Goal: Transaction & Acquisition: Purchase product/service

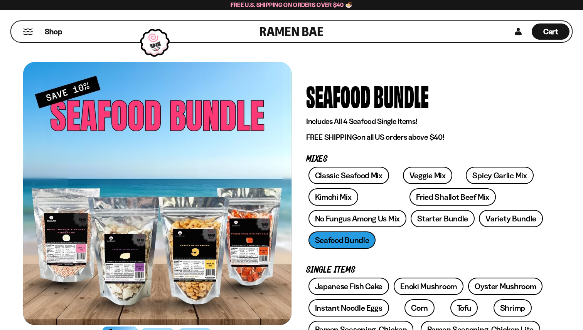
click at [42, 32] on div "Shop" at bounding box center [136, 31] width 246 height 21
click at [57, 30] on span "Shop" at bounding box center [53, 32] width 19 height 12
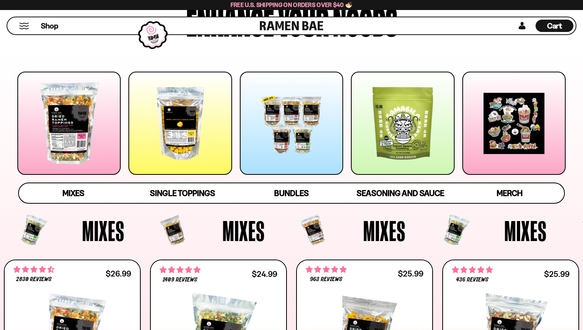
scroll to position [85, 0]
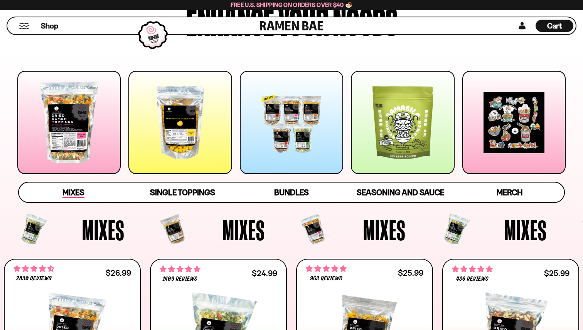
click at [75, 192] on span "Mixes" at bounding box center [73, 193] width 22 height 11
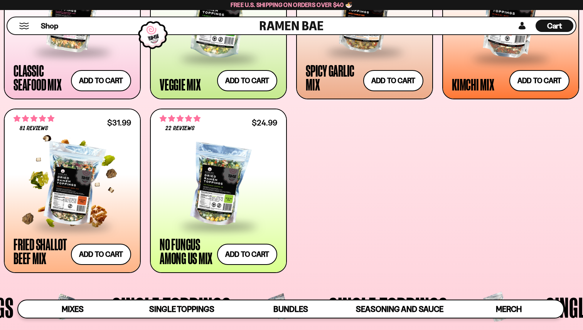
scroll to position [417, 0]
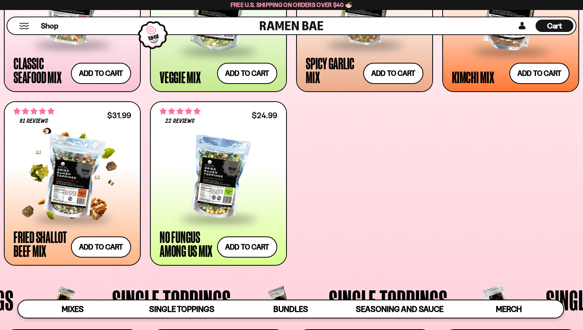
click at [93, 166] on div at bounding box center [72, 177] width 118 height 81
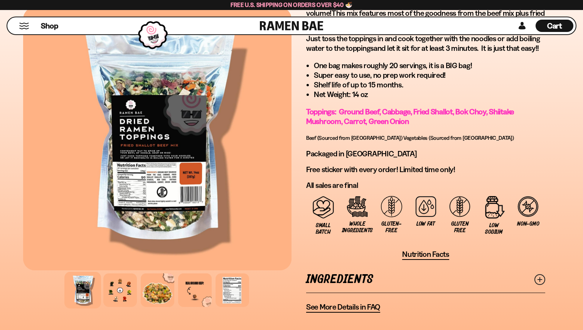
scroll to position [522, 0]
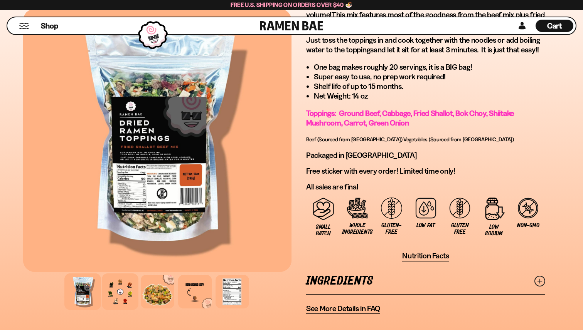
click at [117, 287] on div at bounding box center [120, 292] width 37 height 37
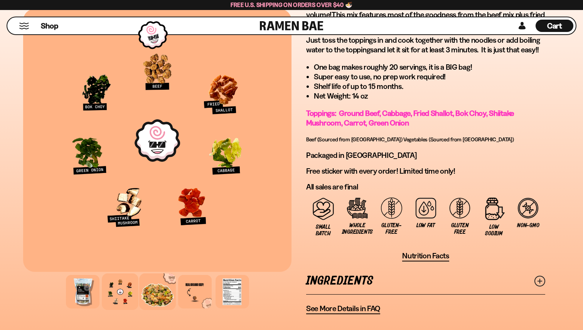
click at [156, 288] on div at bounding box center [157, 292] width 37 height 37
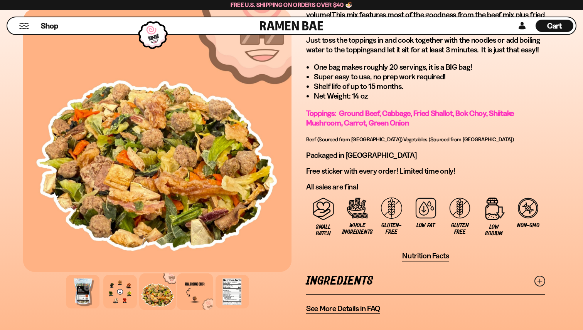
click at [203, 288] on div at bounding box center [195, 292] width 37 height 37
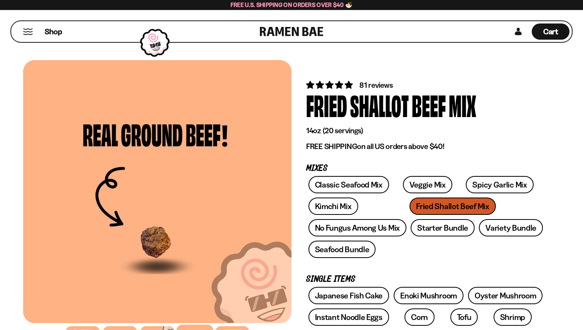
scroll to position [0, 0]
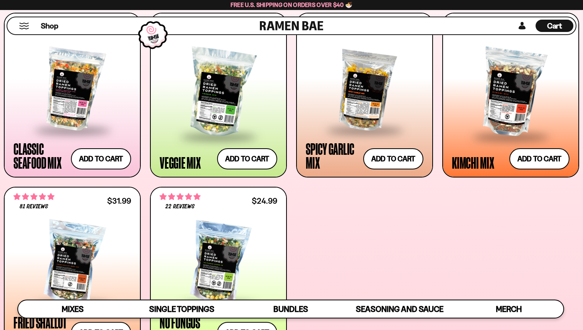
scroll to position [327, 0]
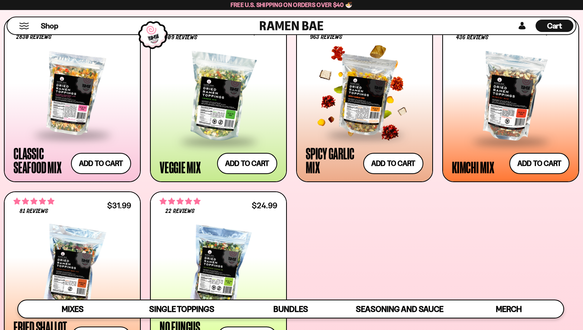
click at [373, 95] on div at bounding box center [365, 94] width 118 height 81
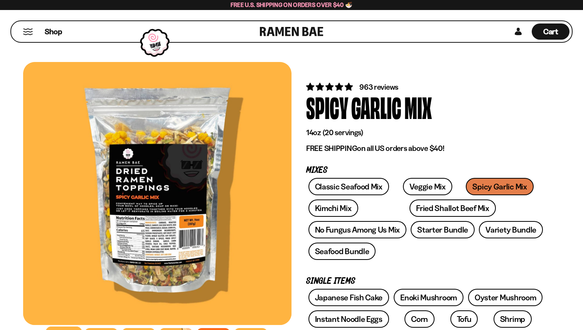
click at [373, 95] on div "Garlic" at bounding box center [376, 107] width 50 height 29
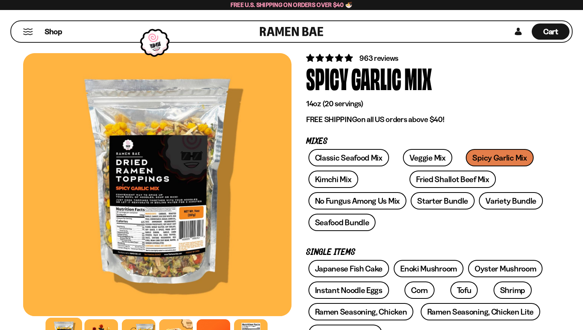
scroll to position [31, 0]
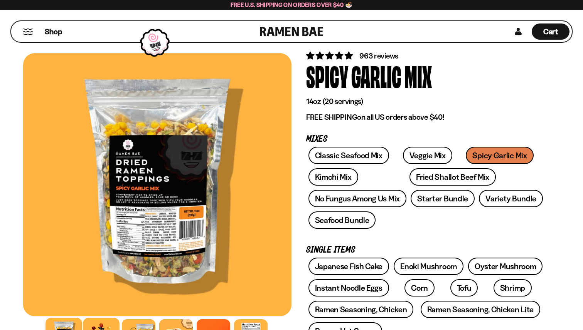
click at [91, 326] on div at bounding box center [101, 336] width 37 height 37
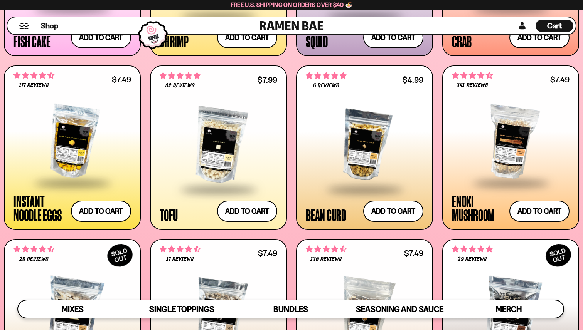
scroll to position [856, 0]
click at [513, 137] on div at bounding box center [511, 141] width 118 height 81
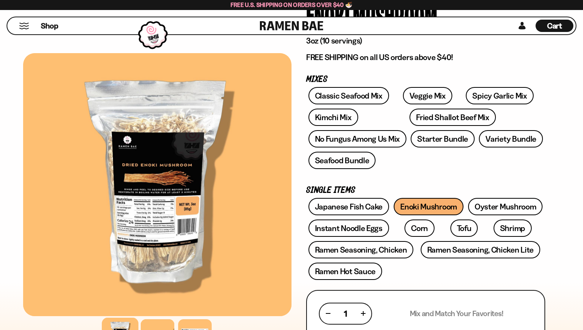
scroll to position [97, 0]
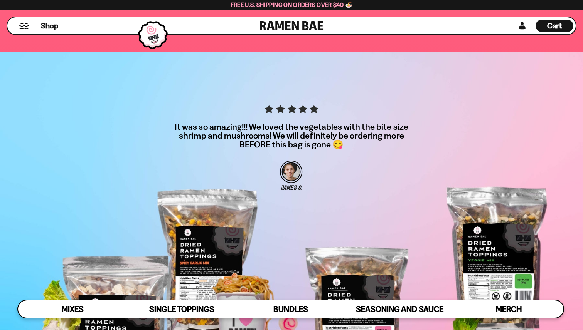
scroll to position [2316, 0]
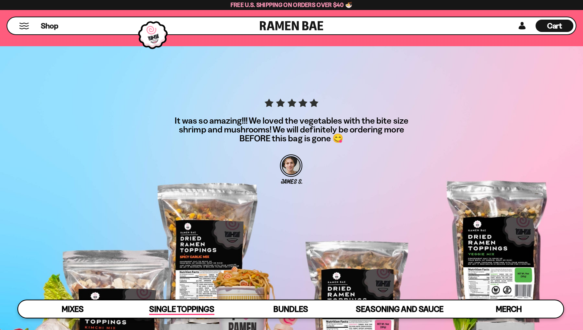
click at [177, 313] on span "Single Toppings" at bounding box center [181, 310] width 65 height 11
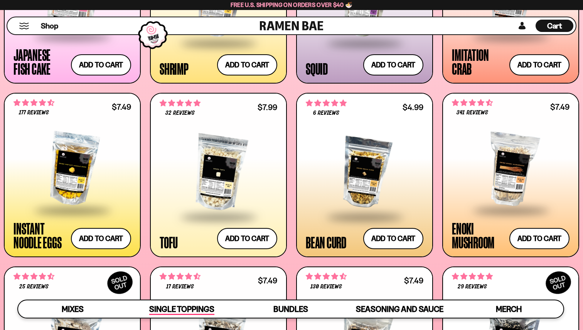
scroll to position [739, 0]
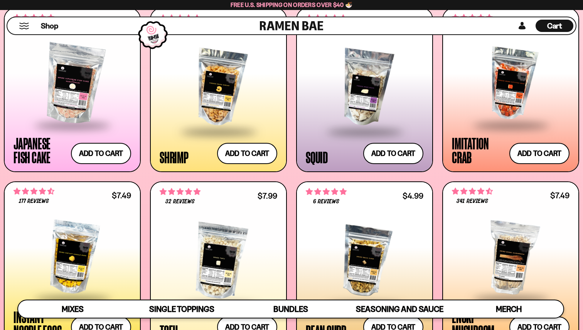
click at [58, 224] on div at bounding box center [72, 257] width 118 height 81
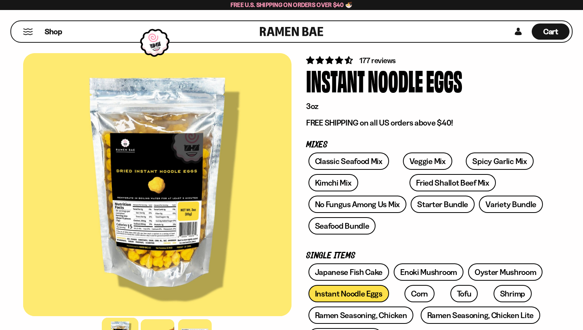
scroll to position [27, 0]
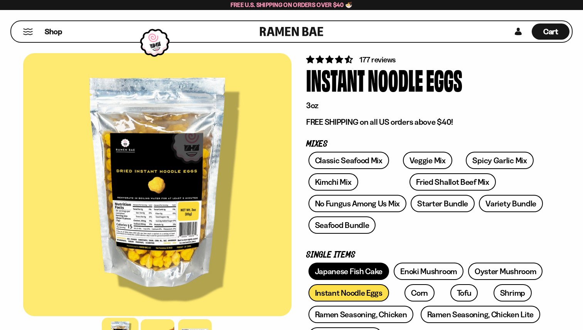
click at [344, 273] on link "Japanese Fish Cake" at bounding box center [348, 271] width 81 height 17
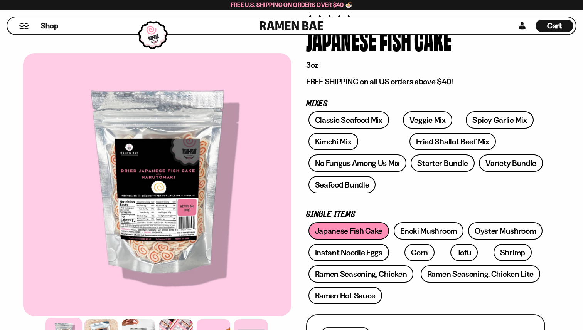
scroll to position [69, 0]
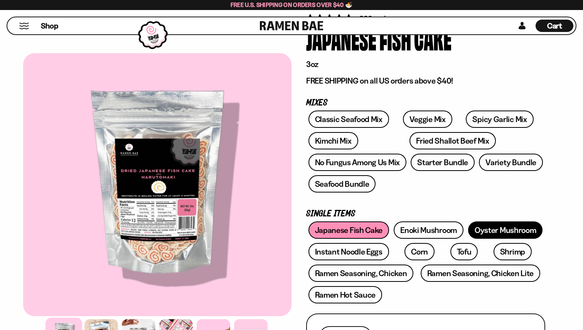
click at [505, 229] on link "Oyster Mushroom" at bounding box center [505, 230] width 75 height 17
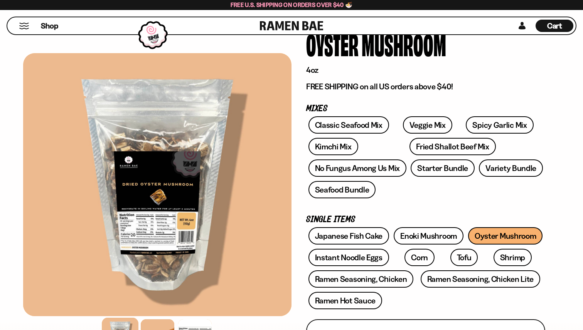
scroll to position [69, 0]
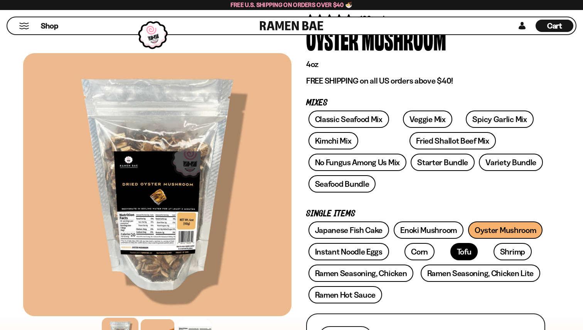
click at [450, 256] on link "Tofu" at bounding box center [464, 251] width 28 height 17
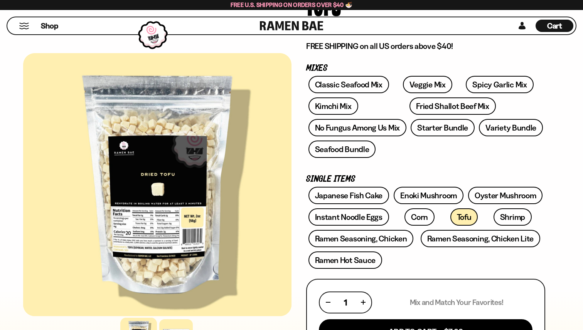
scroll to position [108, 0]
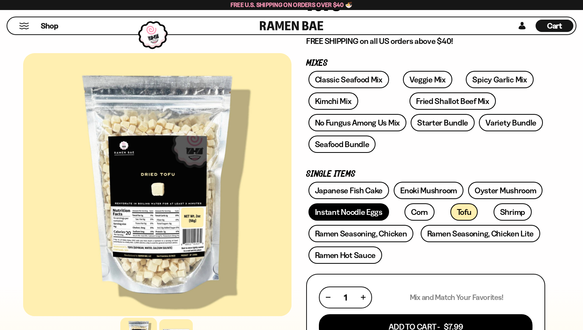
click at [359, 209] on link "Instant Noodle Eggs" at bounding box center [348, 212] width 81 height 17
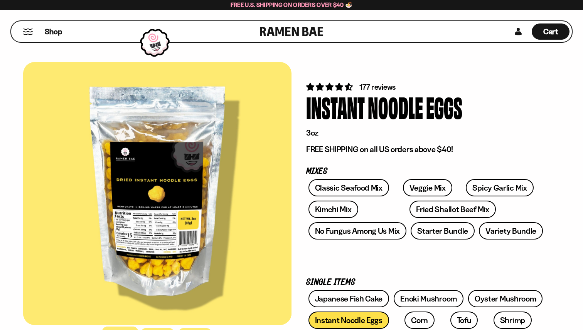
click at [342, 87] on span "4.71 stars" at bounding box center [340, 87] width 10 height 8
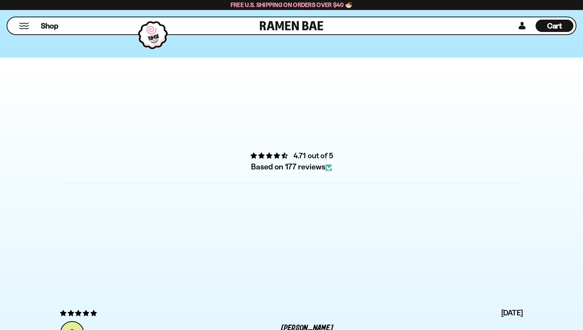
scroll to position [2471, 0]
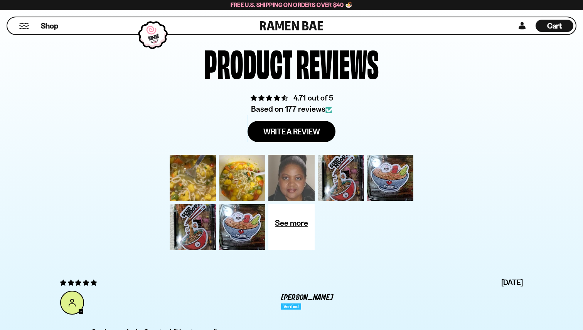
click at [294, 183] on div at bounding box center [291, 177] width 49 height 49
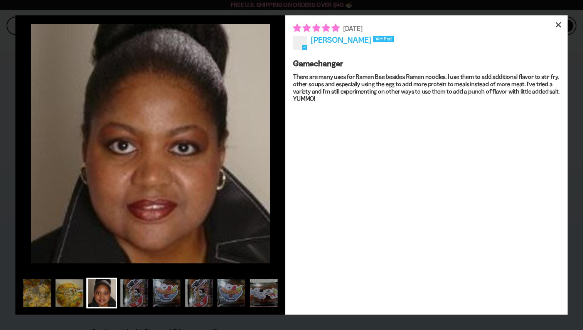
click at [557, 24] on div "×" at bounding box center [558, 24] width 19 height 19
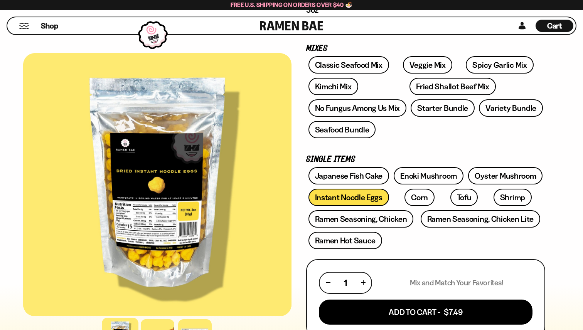
scroll to position [125, 0]
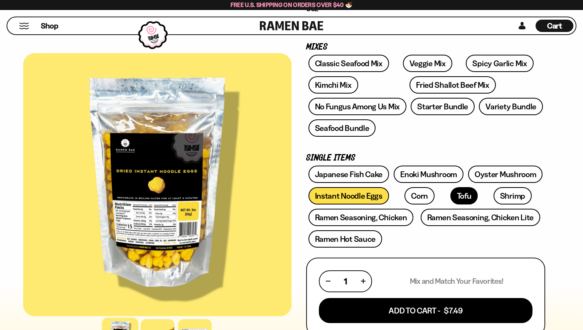
click at [450, 191] on link "Tofu" at bounding box center [464, 195] width 28 height 17
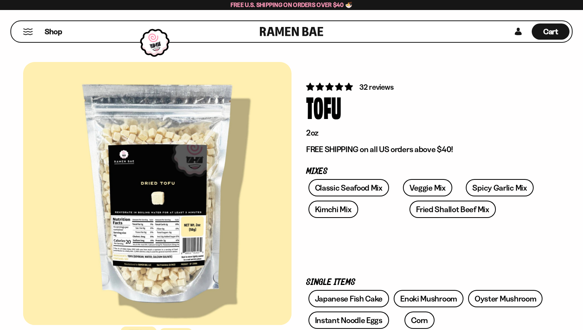
click at [349, 90] on span "4.78 stars" at bounding box center [349, 87] width 8 height 8
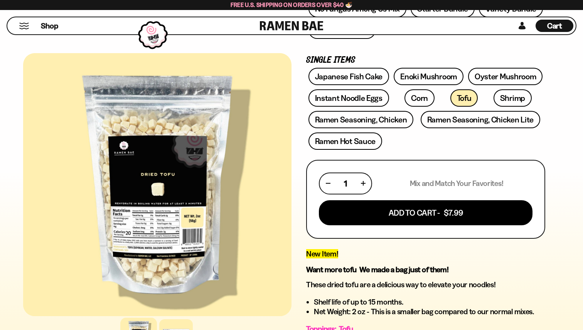
scroll to position [224, 0]
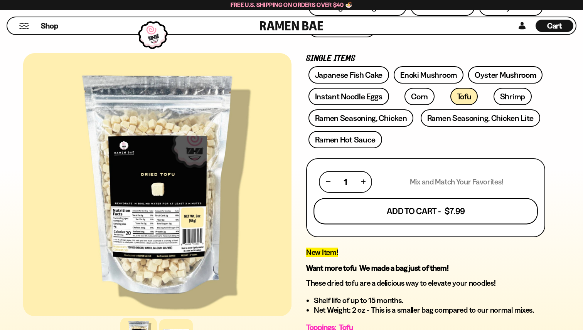
click at [433, 217] on button "Add To Cart - $7.99" at bounding box center [425, 211] width 224 height 26
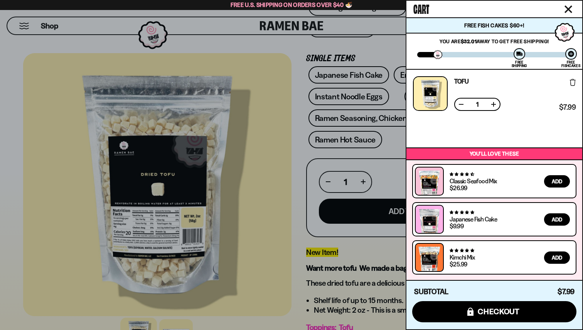
click at [557, 179] on span "Add" at bounding box center [557, 181] width 10 height 5
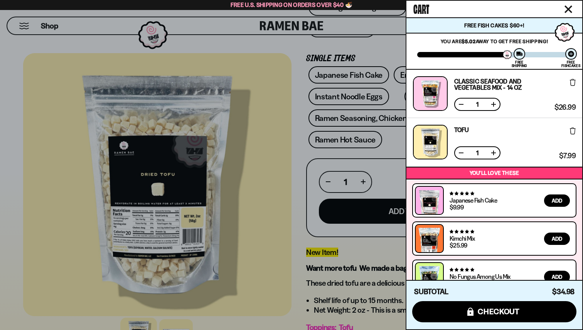
scroll to position [19, 0]
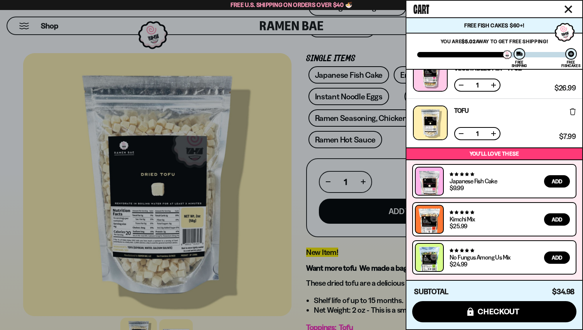
click at [301, 190] on div at bounding box center [291, 165] width 583 height 330
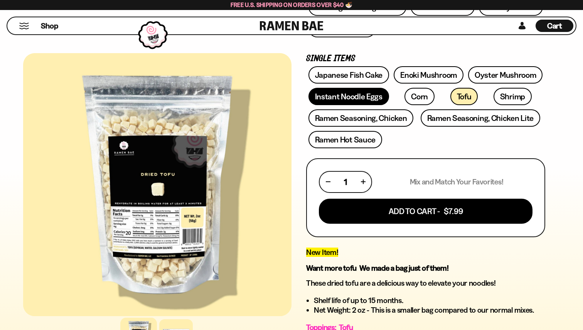
click at [339, 100] on link "Instant Noodle Eggs" at bounding box center [348, 96] width 81 height 17
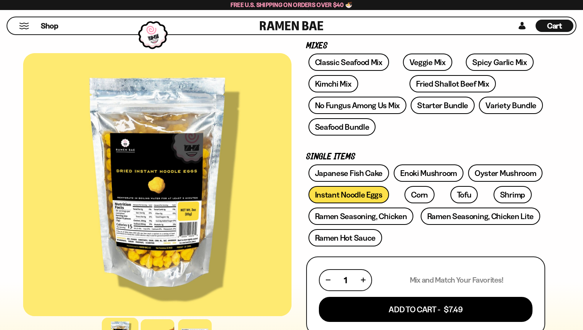
scroll to position [130, 0]
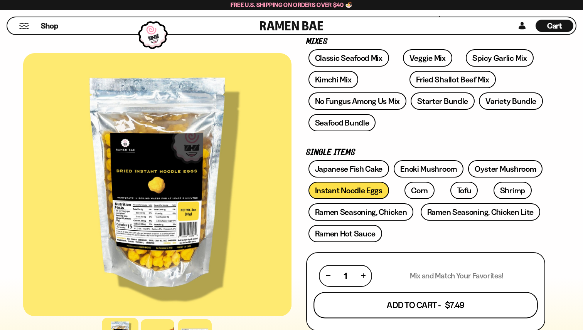
click at [390, 307] on button "Add To Cart - $7.49" at bounding box center [425, 305] width 224 height 26
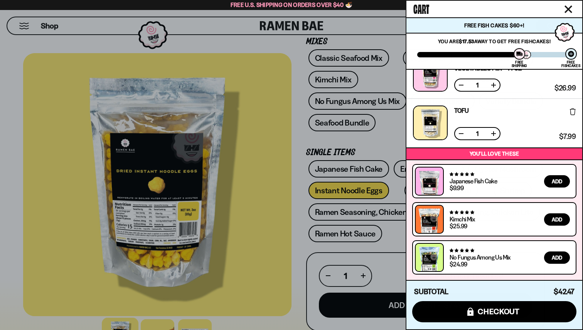
scroll to position [0, 0]
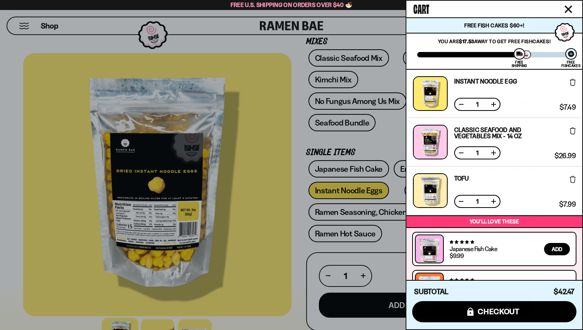
click at [563, 9] on button "Close cart" at bounding box center [568, 9] width 12 height 12
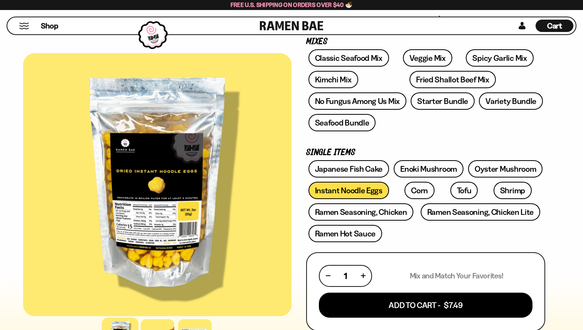
click at [25, 26] on button "Mobile Menu Trigger" at bounding box center [24, 26] width 10 height 7
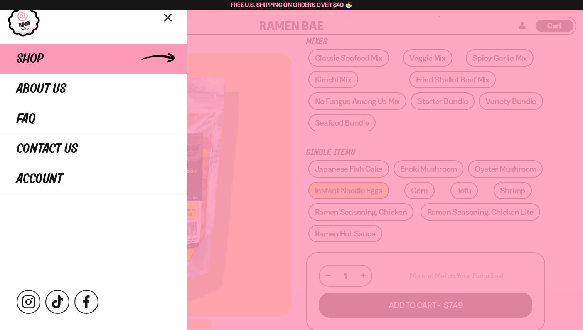
click at [65, 56] on link "Shop" at bounding box center [93, 59] width 187 height 30
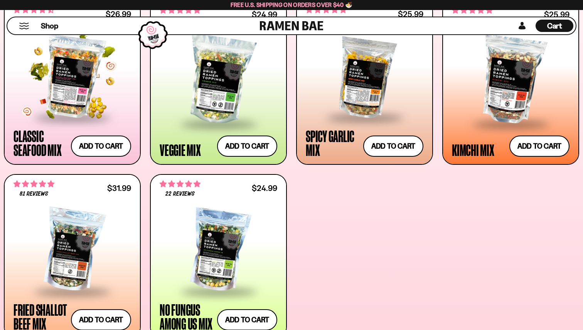
scroll to position [345, 0]
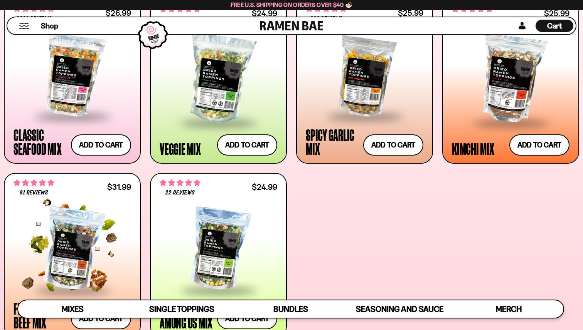
click at [64, 224] on div at bounding box center [72, 249] width 118 height 81
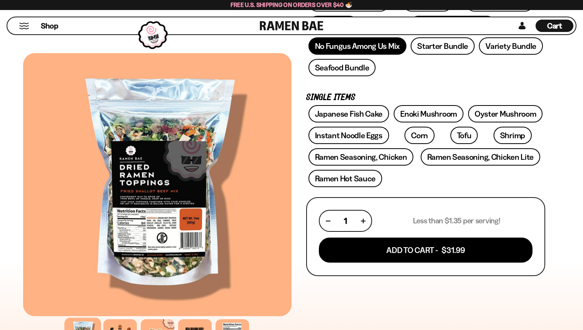
scroll to position [184, 0]
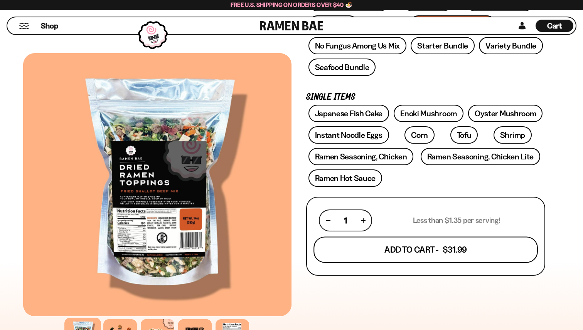
click at [451, 258] on button "Add To Cart - $31.99" at bounding box center [425, 250] width 224 height 26
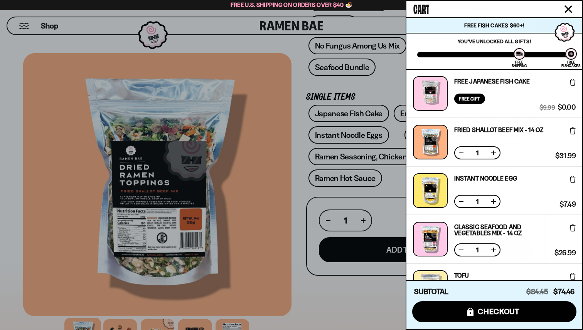
scroll to position [165, 0]
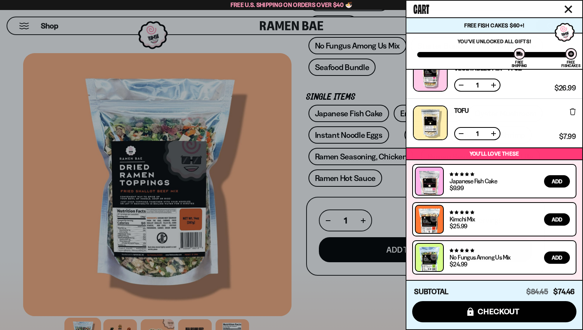
click at [304, 305] on div at bounding box center [291, 165] width 583 height 330
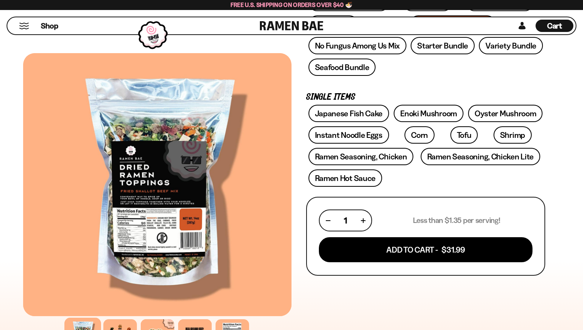
click at [556, 28] on span "Cart" at bounding box center [554, 25] width 15 height 9
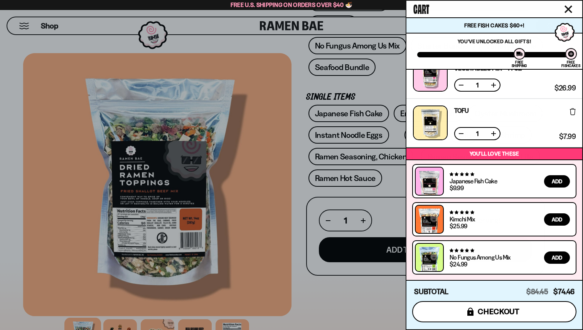
click at [494, 316] on span "checkout" at bounding box center [499, 312] width 42 height 8
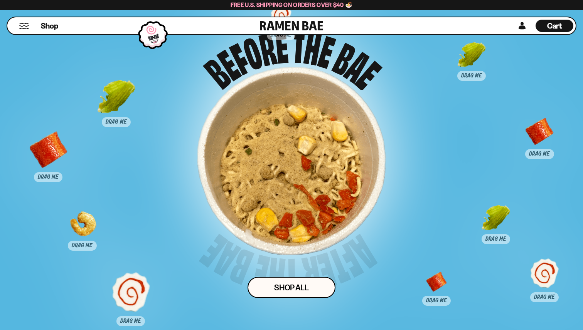
scroll to position [4899, 0]
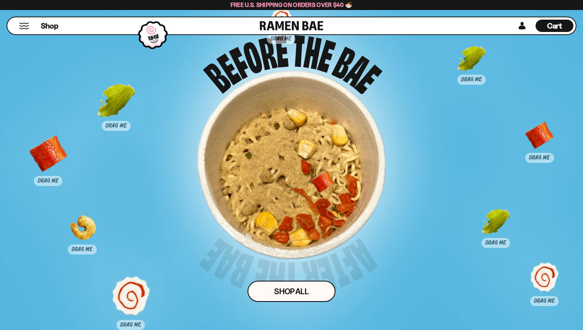
drag, startPoint x: 438, startPoint y: 287, endPoint x: 324, endPoint y: 183, distance: 153.9
click at [324, 183] on div at bounding box center [323, 191] width 38 height 38
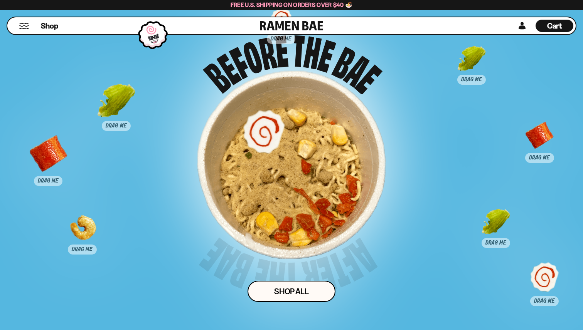
drag, startPoint x: 126, startPoint y: 293, endPoint x: 259, endPoint y: 129, distance: 211.3
click at [259, 129] on div at bounding box center [264, 131] width 38 height 38
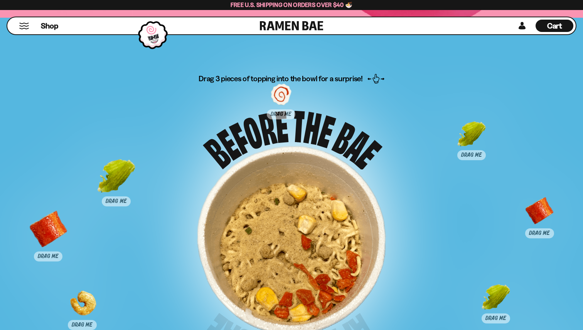
scroll to position [4823, 0]
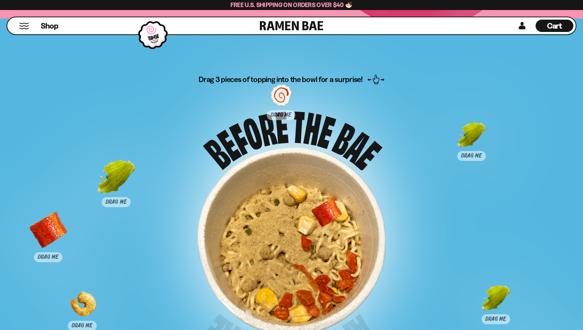
drag, startPoint x: 537, startPoint y: 216, endPoint x: 325, endPoint y: 217, distance: 212.4
click at [325, 217] on div at bounding box center [327, 218] width 38 height 38
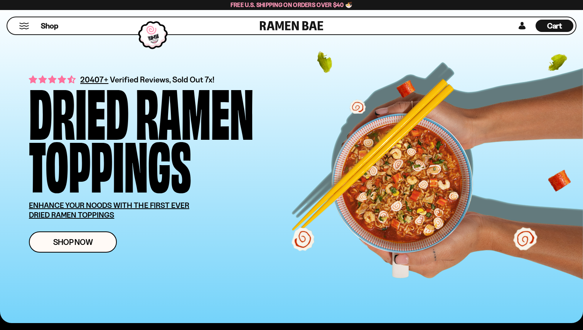
scroll to position [0, 0]
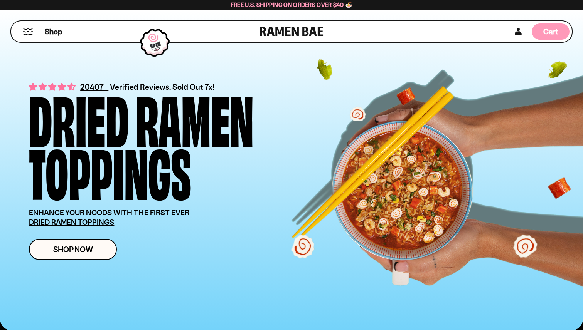
click at [554, 29] on span "Cart" at bounding box center [550, 31] width 15 height 9
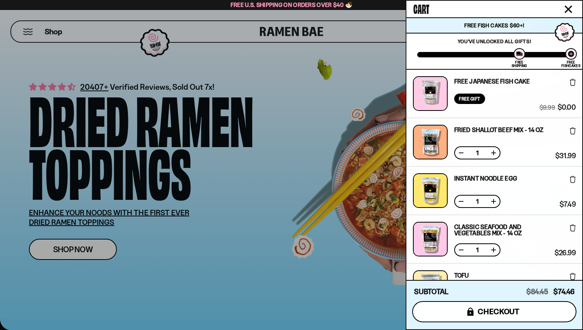
click at [473, 317] on button "icons8-lock checkout" at bounding box center [494, 311] width 164 height 21
